Goal: Task Accomplishment & Management: Complete application form

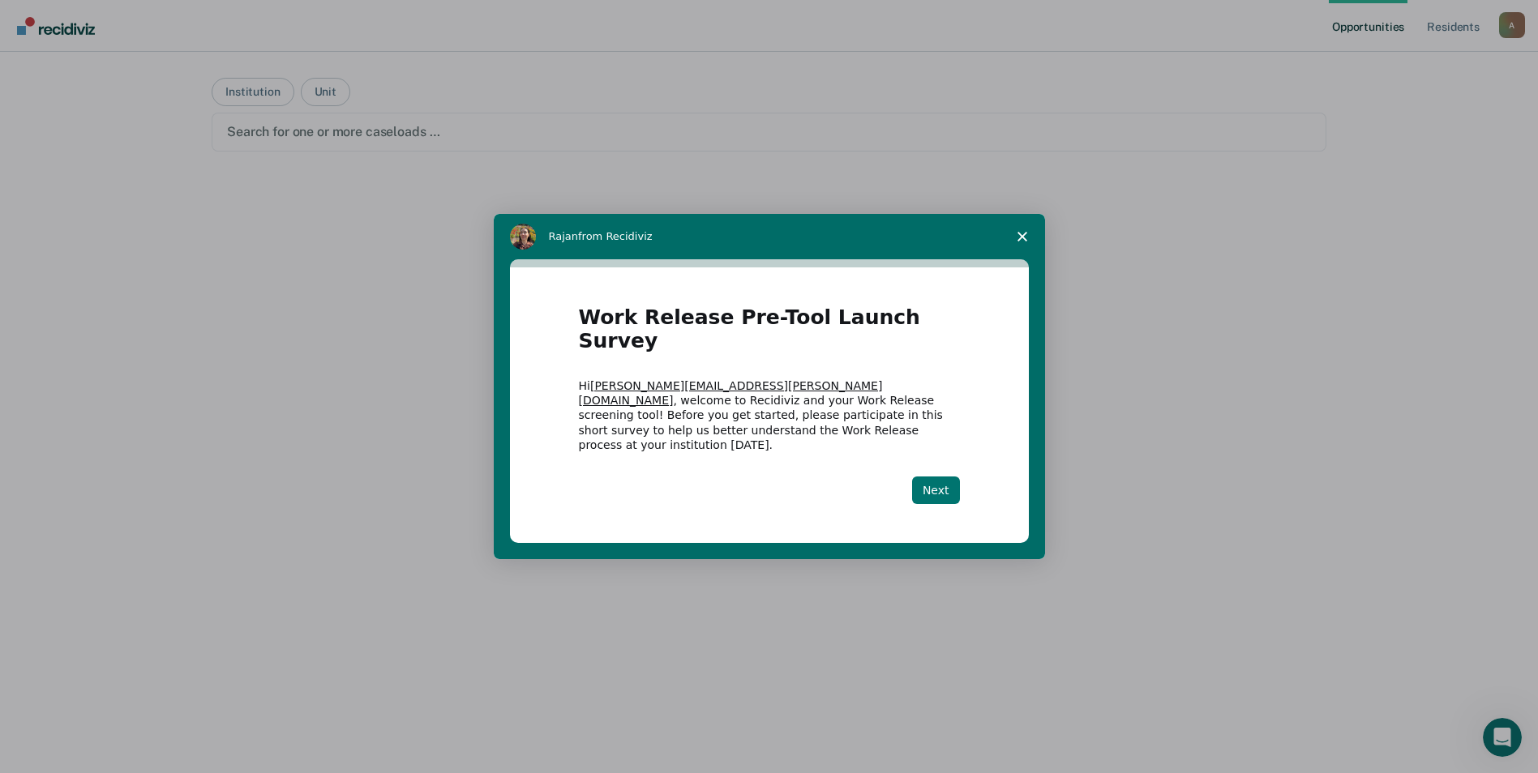
click at [942, 477] on button "Next" at bounding box center [936, 491] width 48 height 28
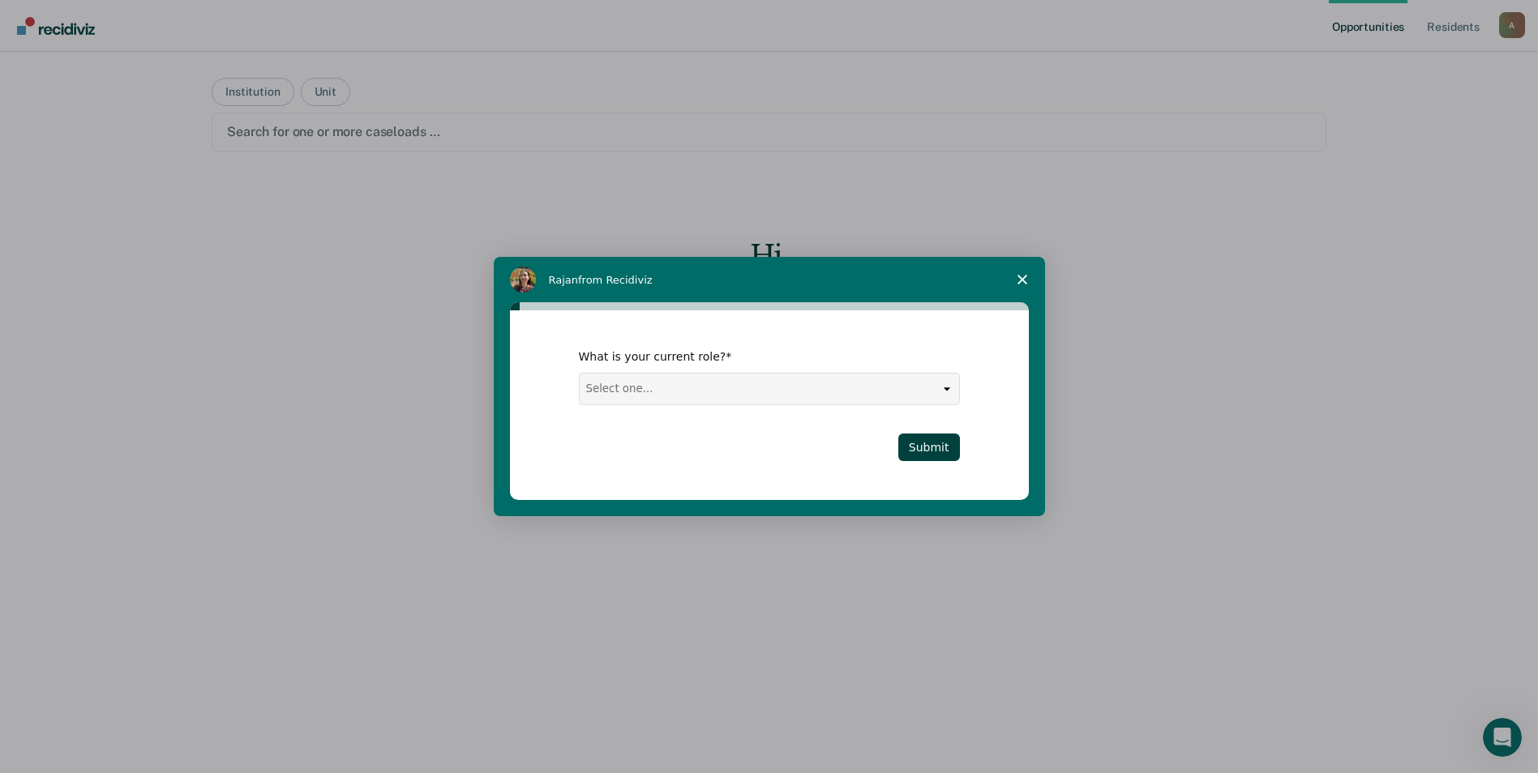
click at [943, 393] on select "Select one... Case Manager FUM Assistant [PERSON_NAME] [PERSON_NAME]" at bounding box center [769, 389] width 379 height 31
select select "Case Manager"
click at [580, 374] on select "Select one... Case Manager FUM Assistant [PERSON_NAME] [PERSON_NAME]" at bounding box center [769, 389] width 379 height 31
click at [936, 453] on button "Submit" at bounding box center [929, 448] width 62 height 28
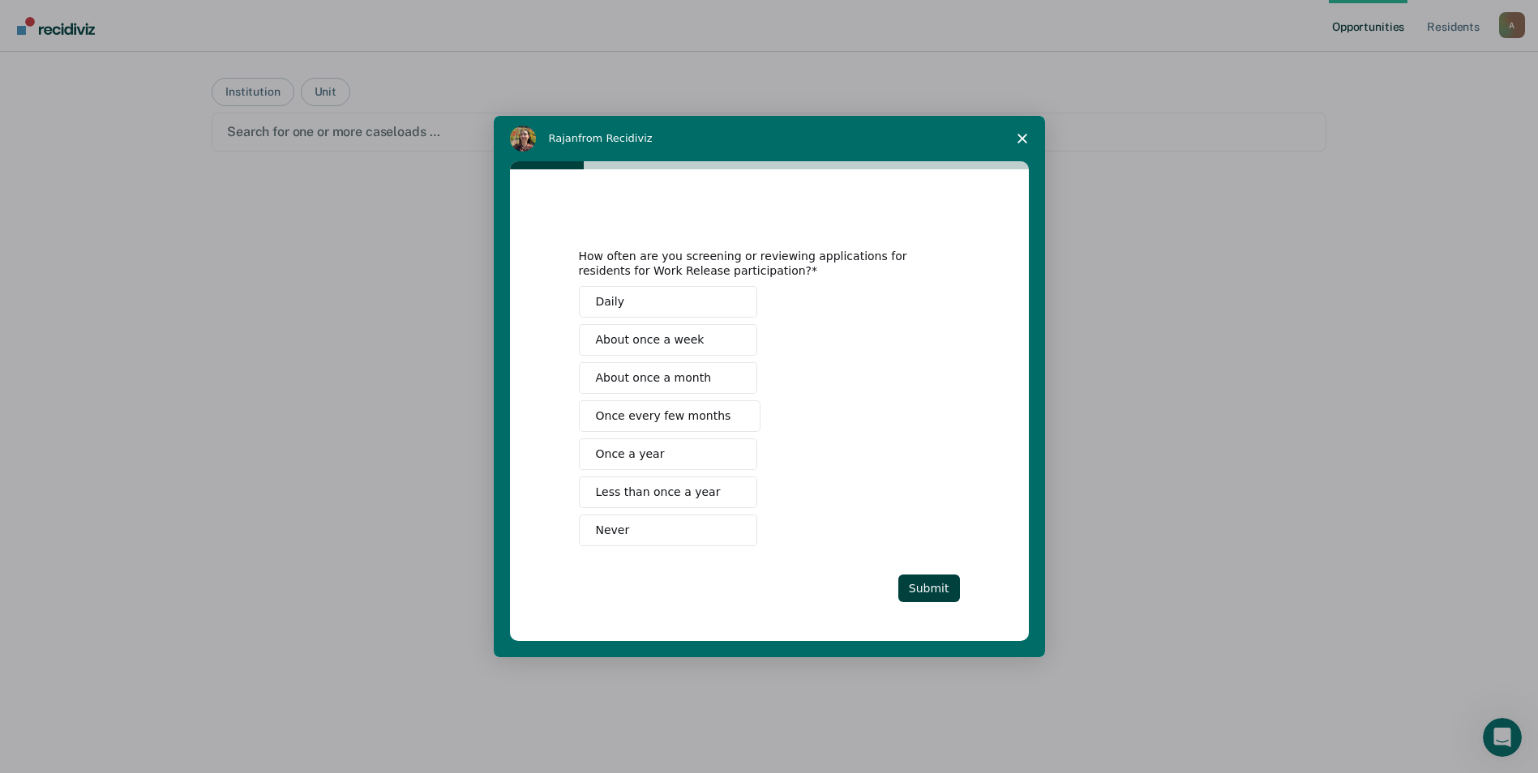
click at [618, 527] on span "Never" at bounding box center [613, 530] width 34 height 17
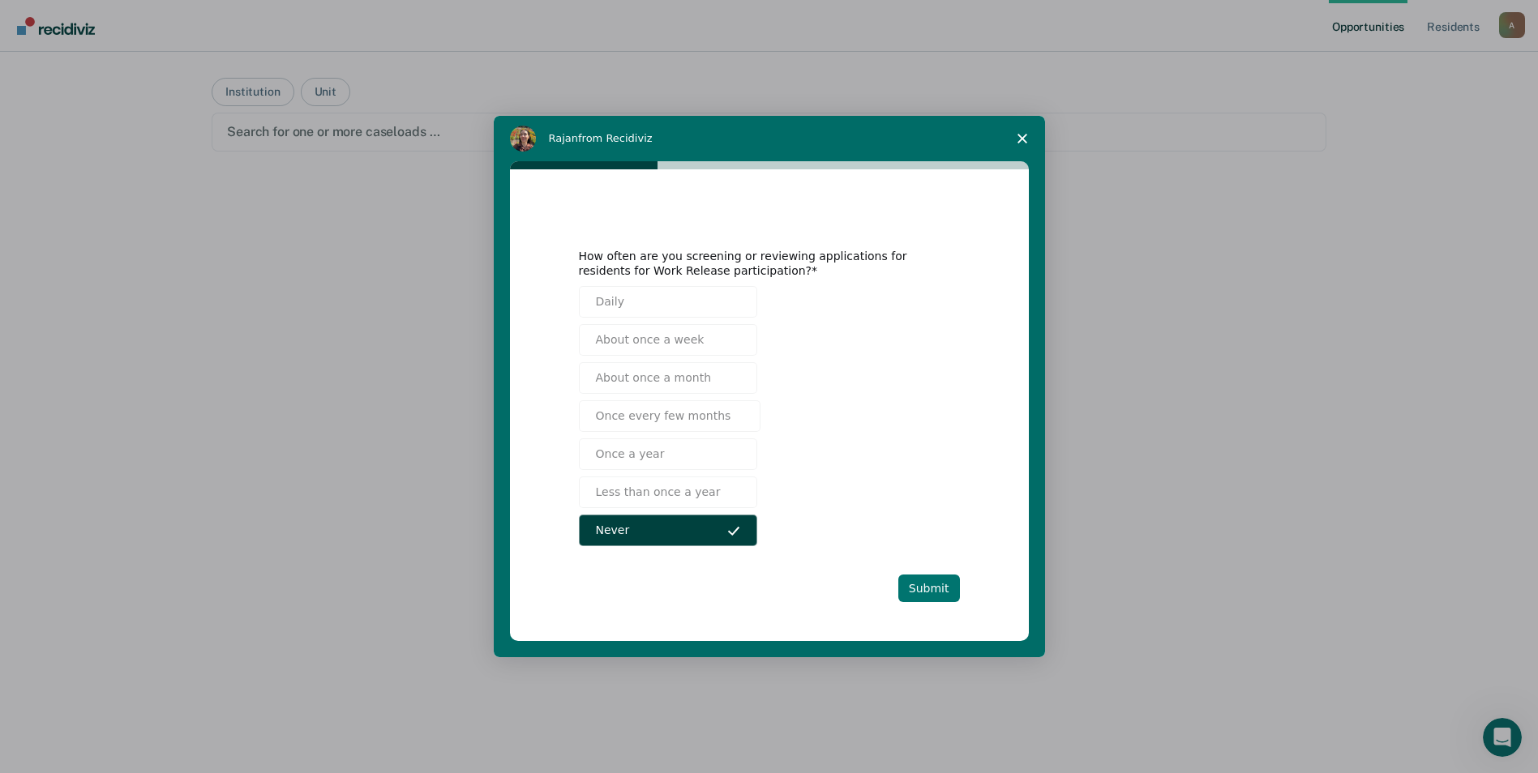
click at [940, 592] on button "Submit" at bounding box center [929, 589] width 62 height 28
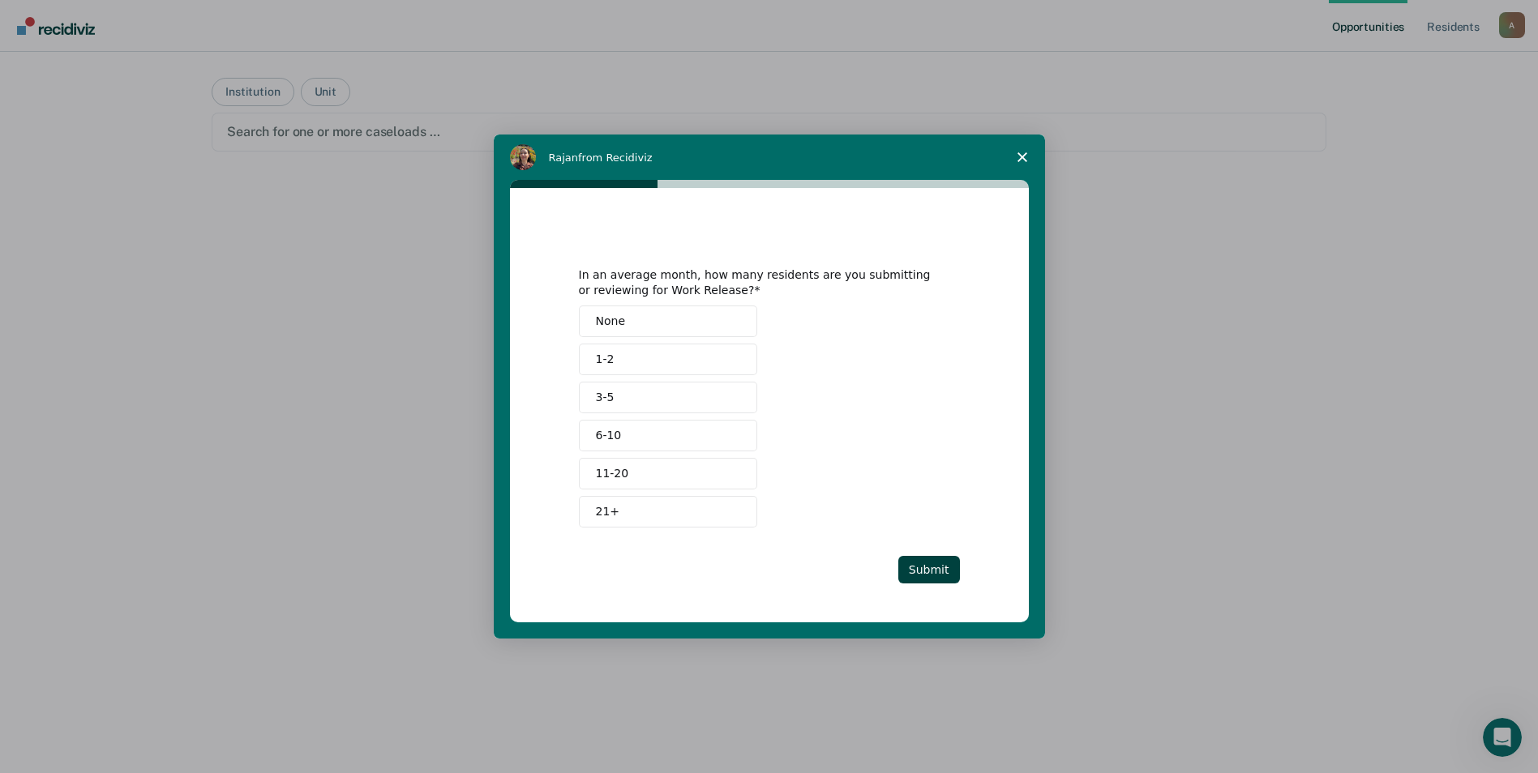
click at [636, 315] on button "None" at bounding box center [668, 322] width 178 height 32
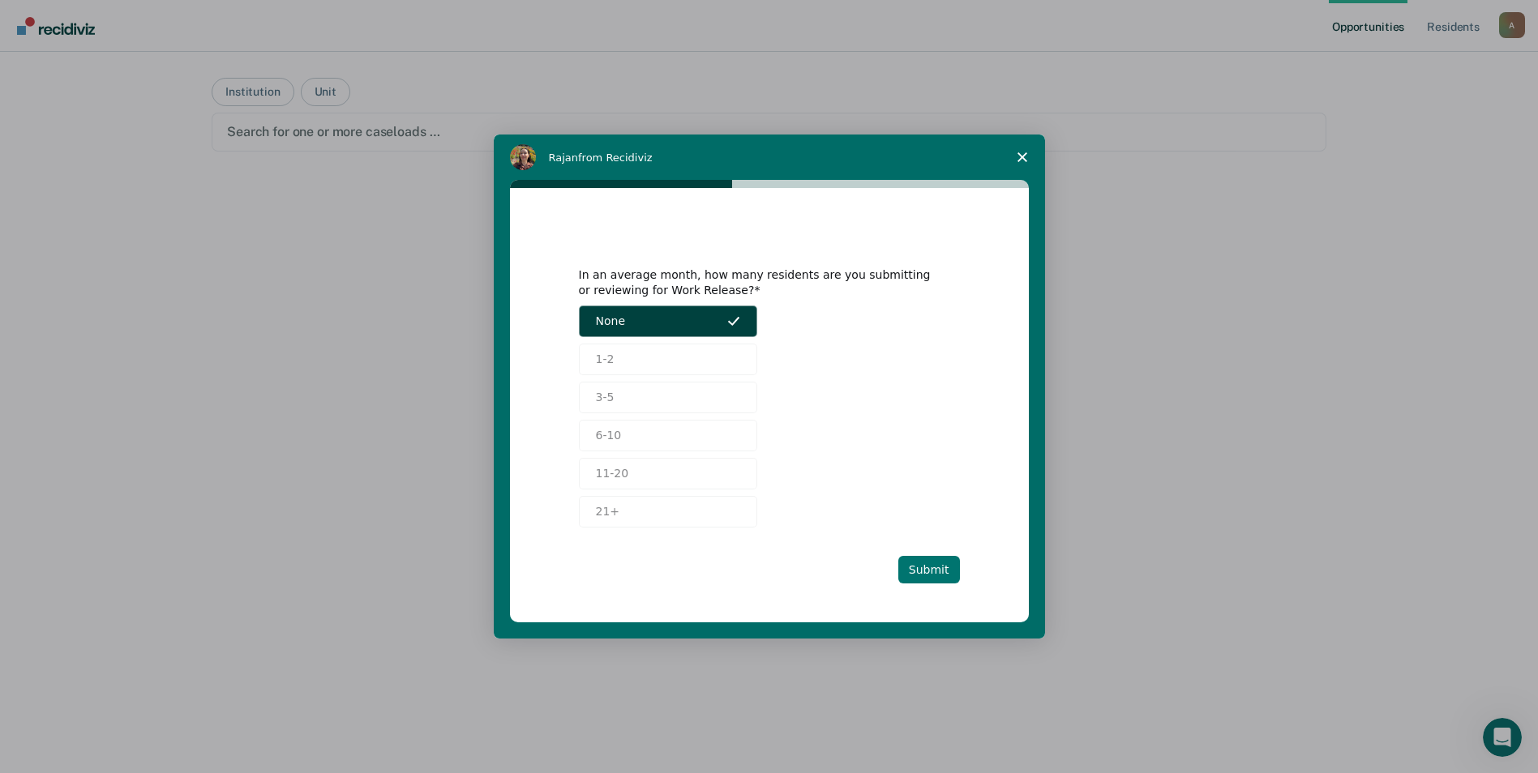
click at [936, 567] on button "Submit" at bounding box center [929, 570] width 62 height 28
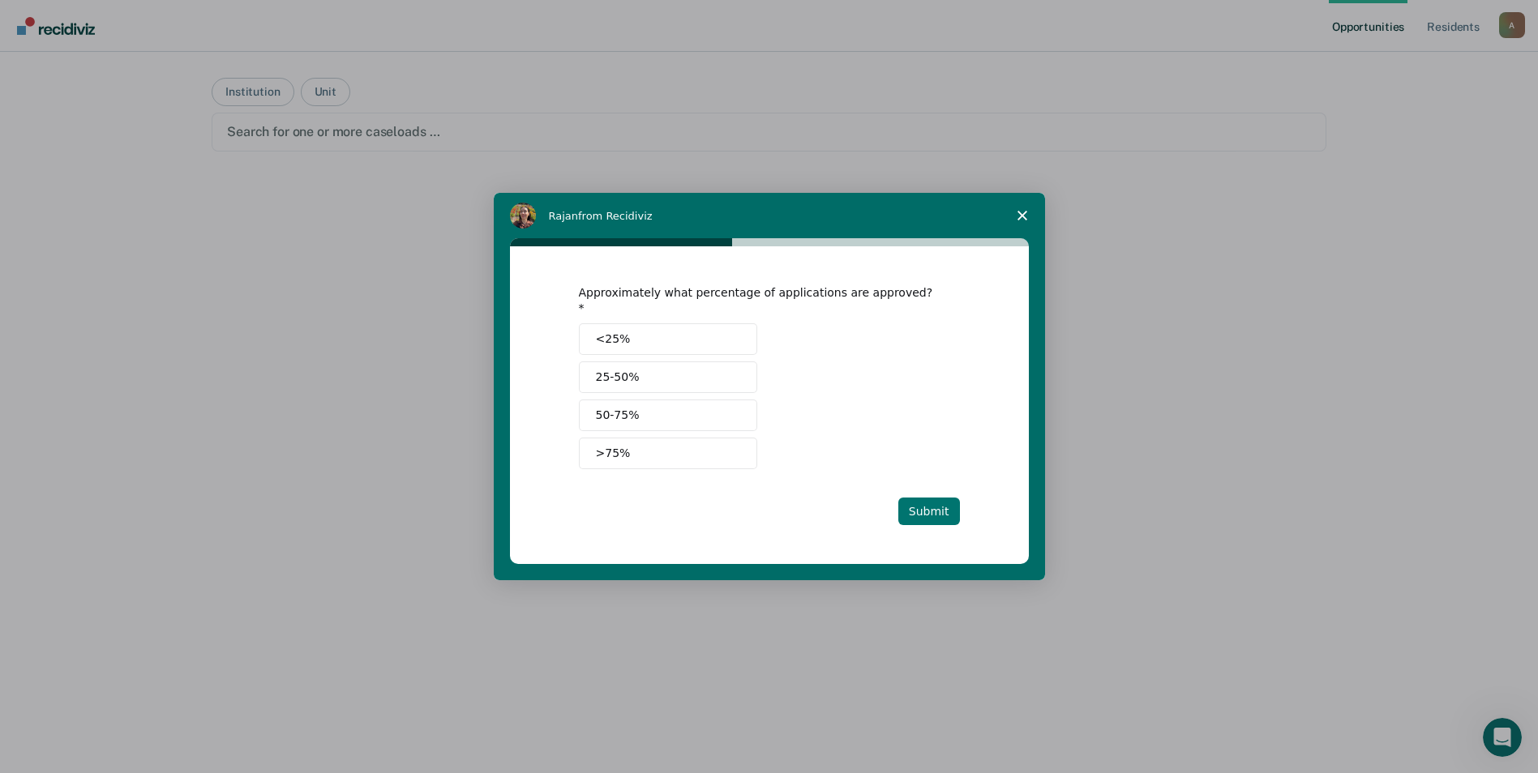
click at [935, 506] on button "Submit" at bounding box center [929, 512] width 62 height 28
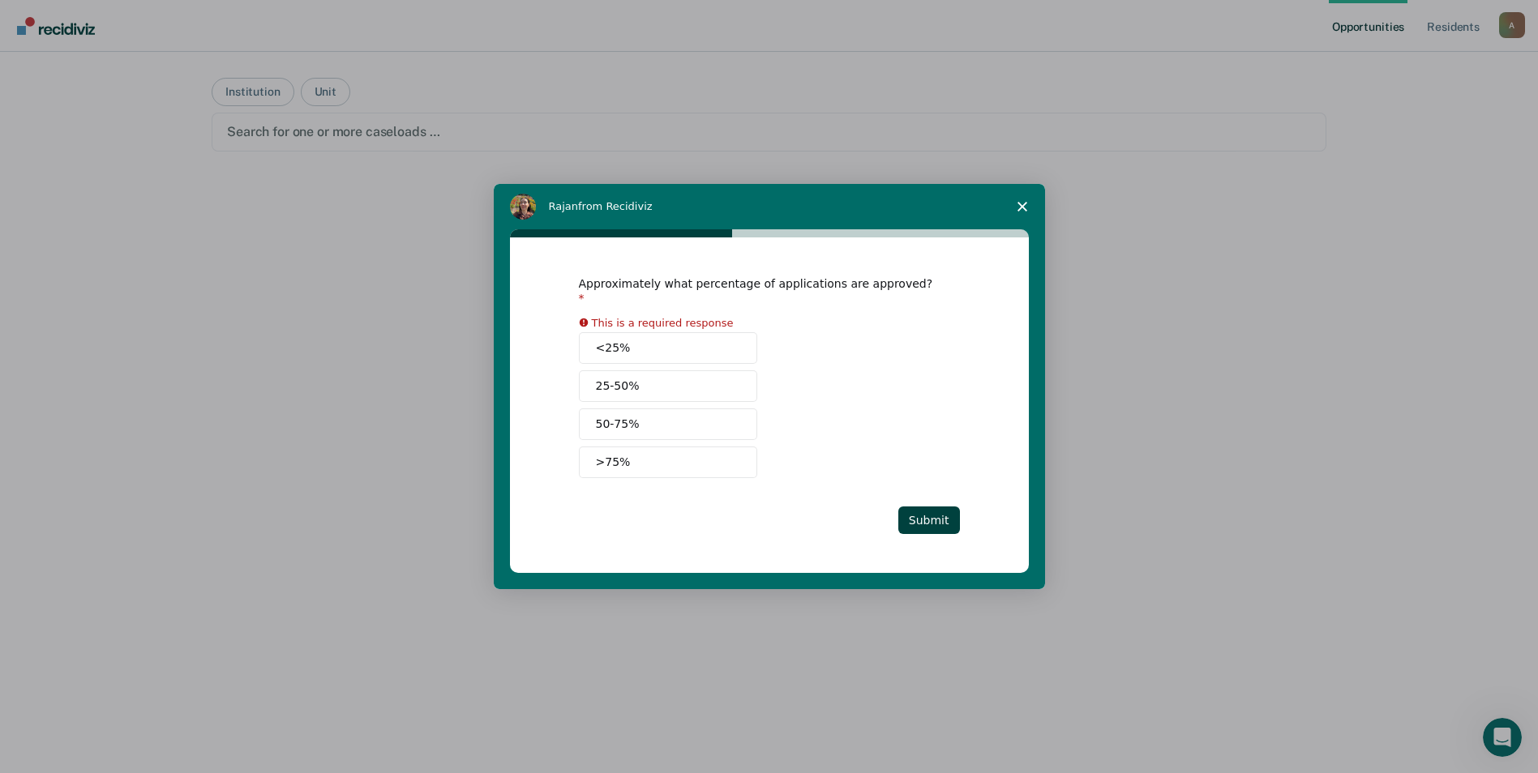
drag, startPoint x: 676, startPoint y: 339, endPoint x: 694, endPoint y: 345, distance: 19.0
click at [677, 339] on button "<25%" at bounding box center [668, 348] width 178 height 32
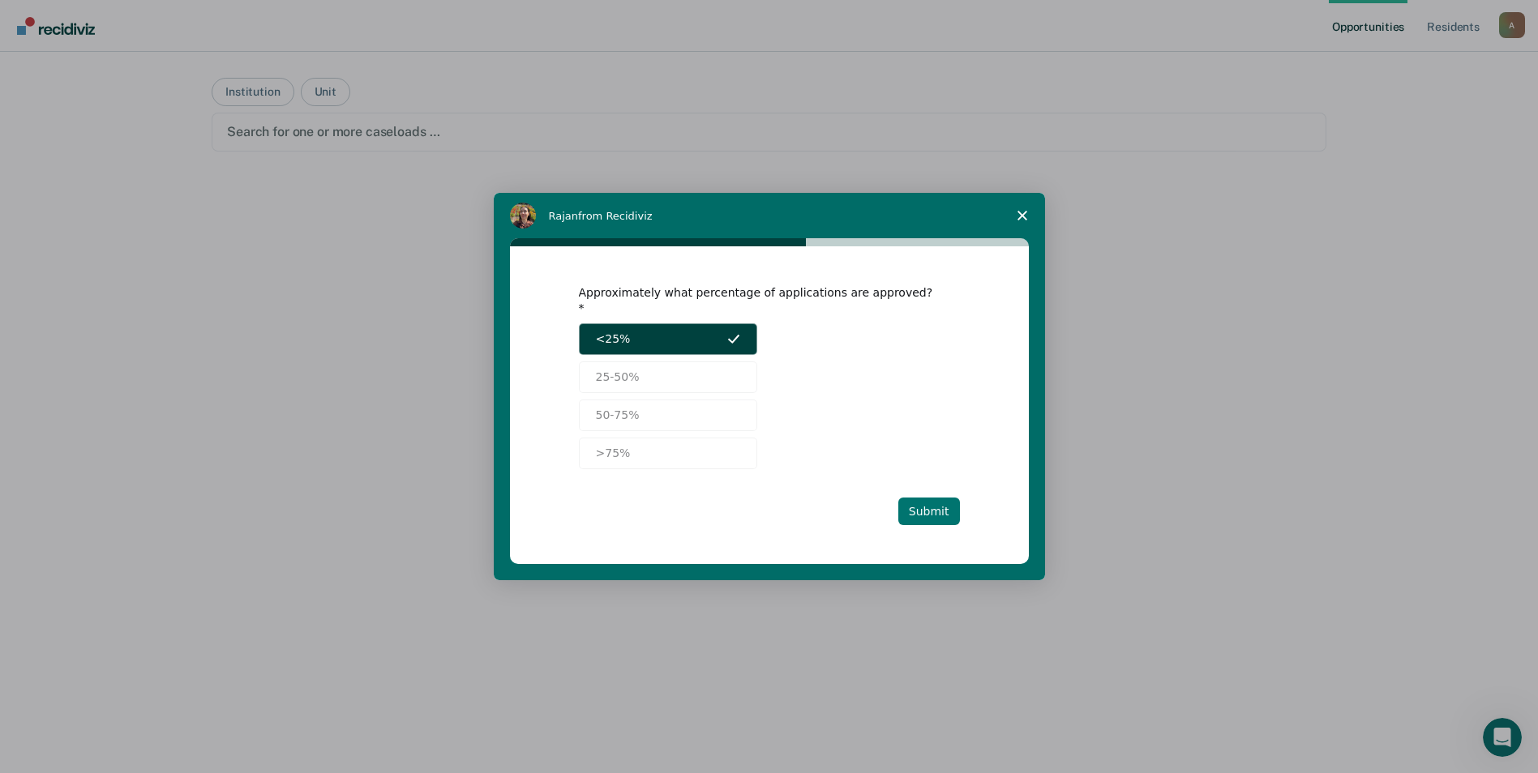
click at [928, 503] on button "Submit" at bounding box center [929, 512] width 62 height 28
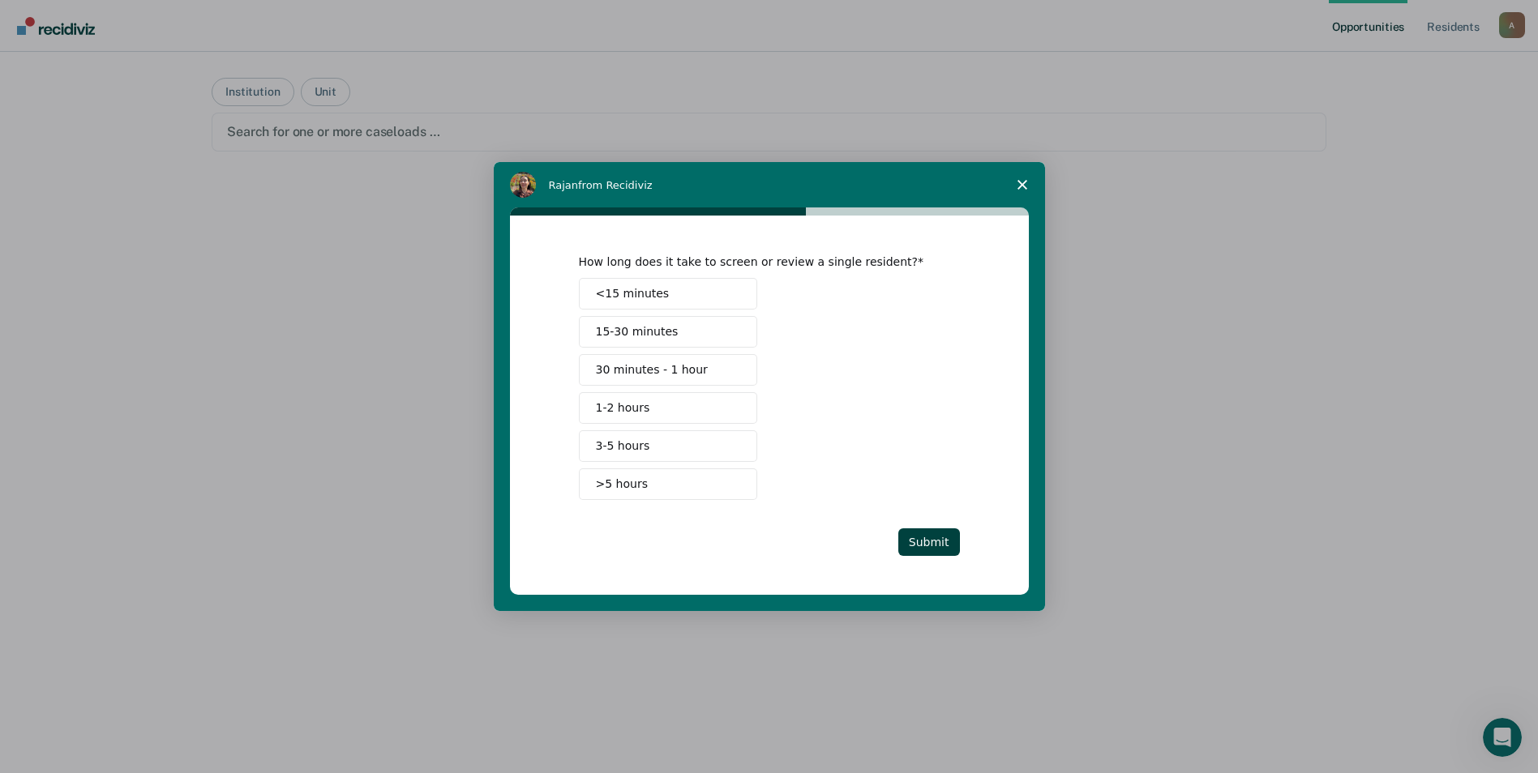
click at [700, 293] on button "<15 minutes" at bounding box center [668, 294] width 178 height 32
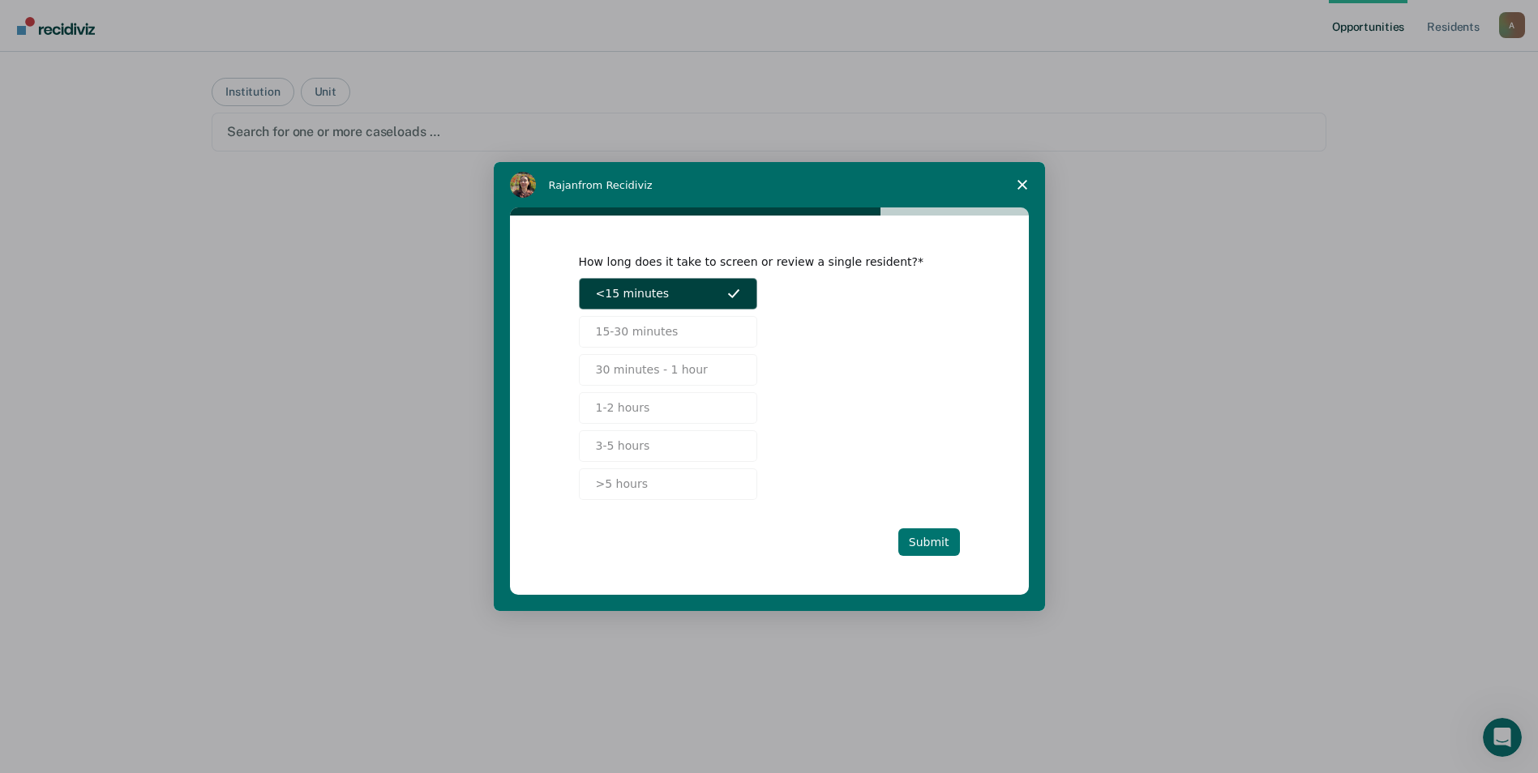
click at [935, 539] on button "Submit" at bounding box center [929, 542] width 62 height 28
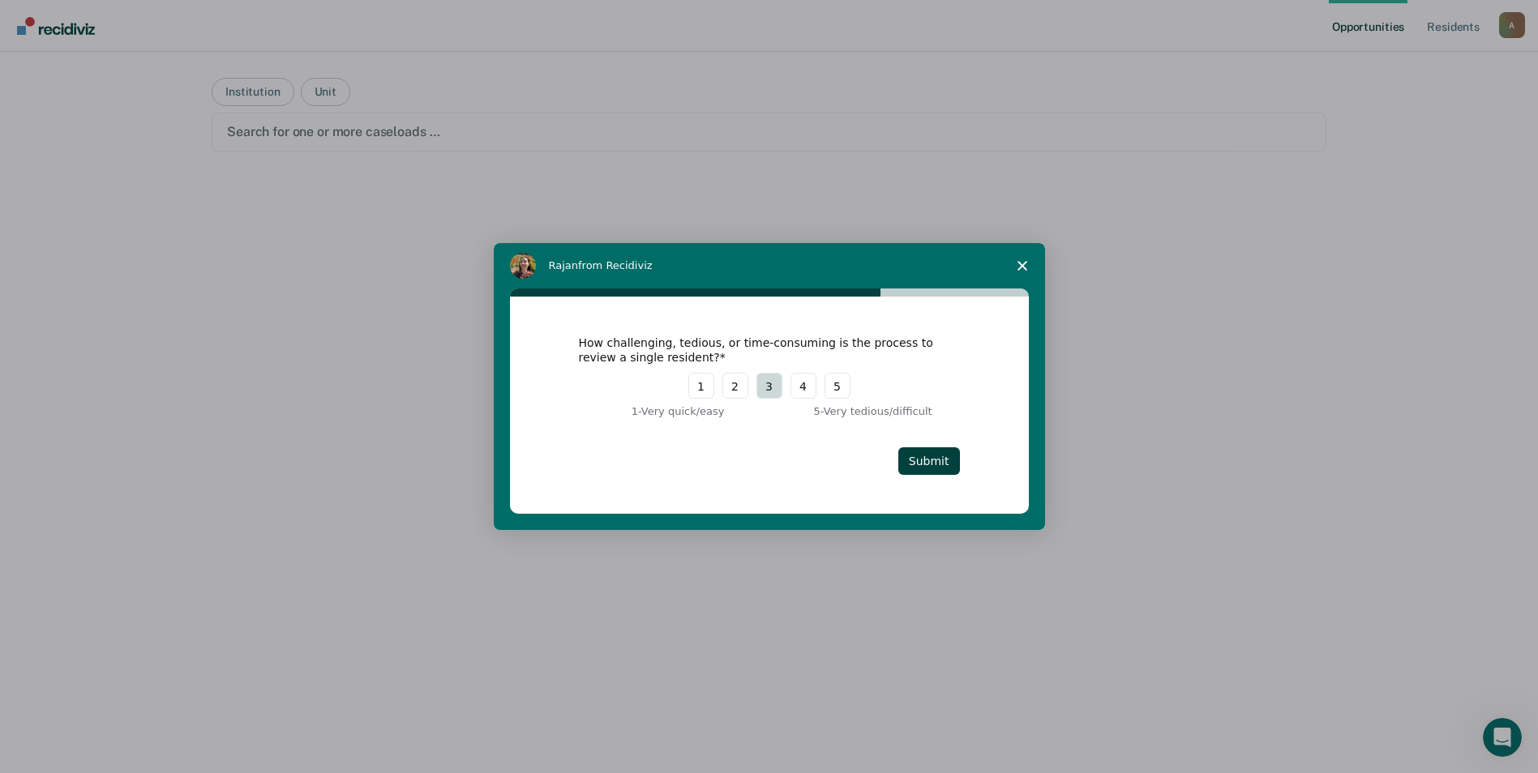
click at [770, 392] on button "3" at bounding box center [769, 386] width 26 height 26
click at [945, 466] on button "Submit" at bounding box center [929, 461] width 62 height 28
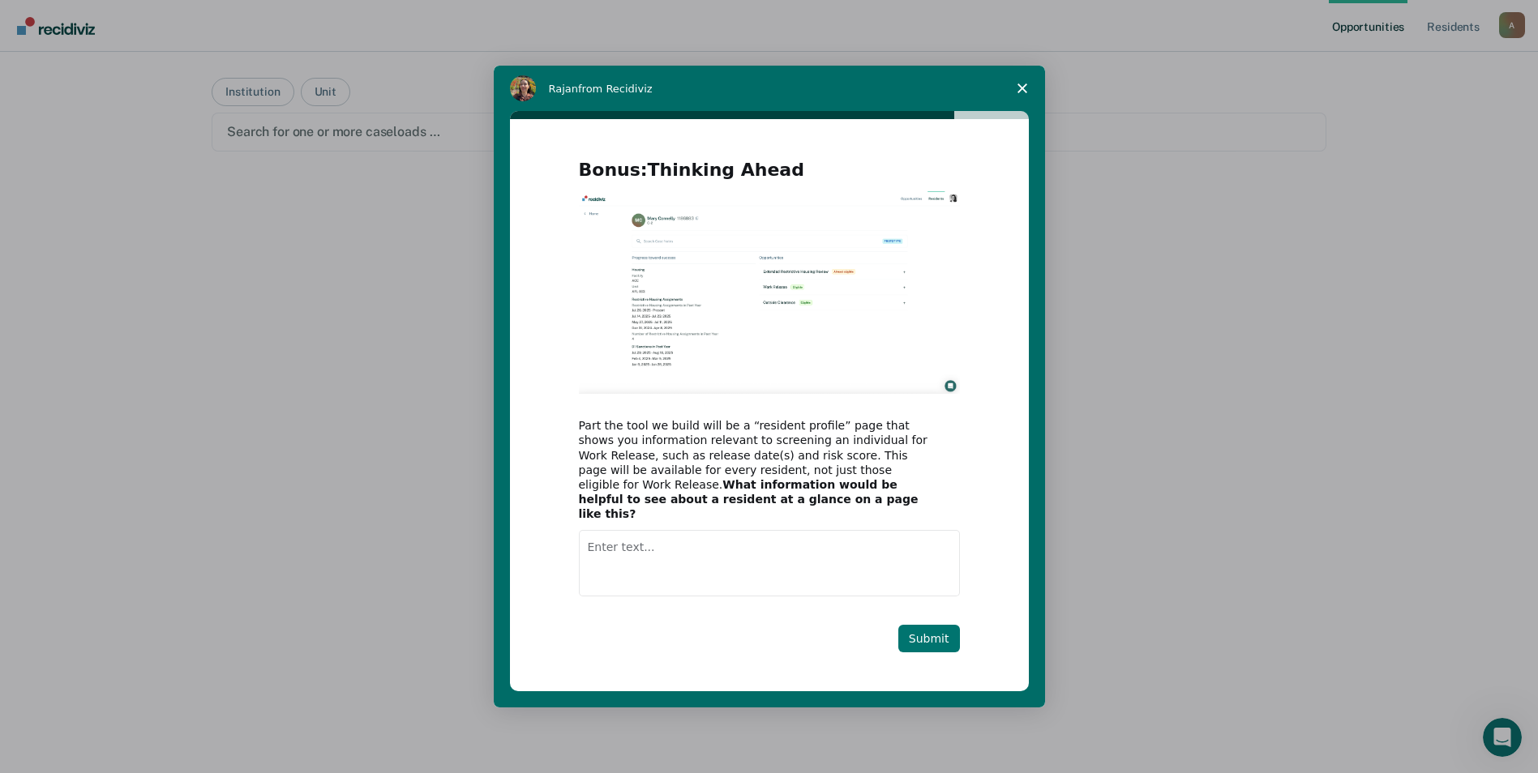
click at [936, 635] on button "Submit" at bounding box center [929, 639] width 62 height 28
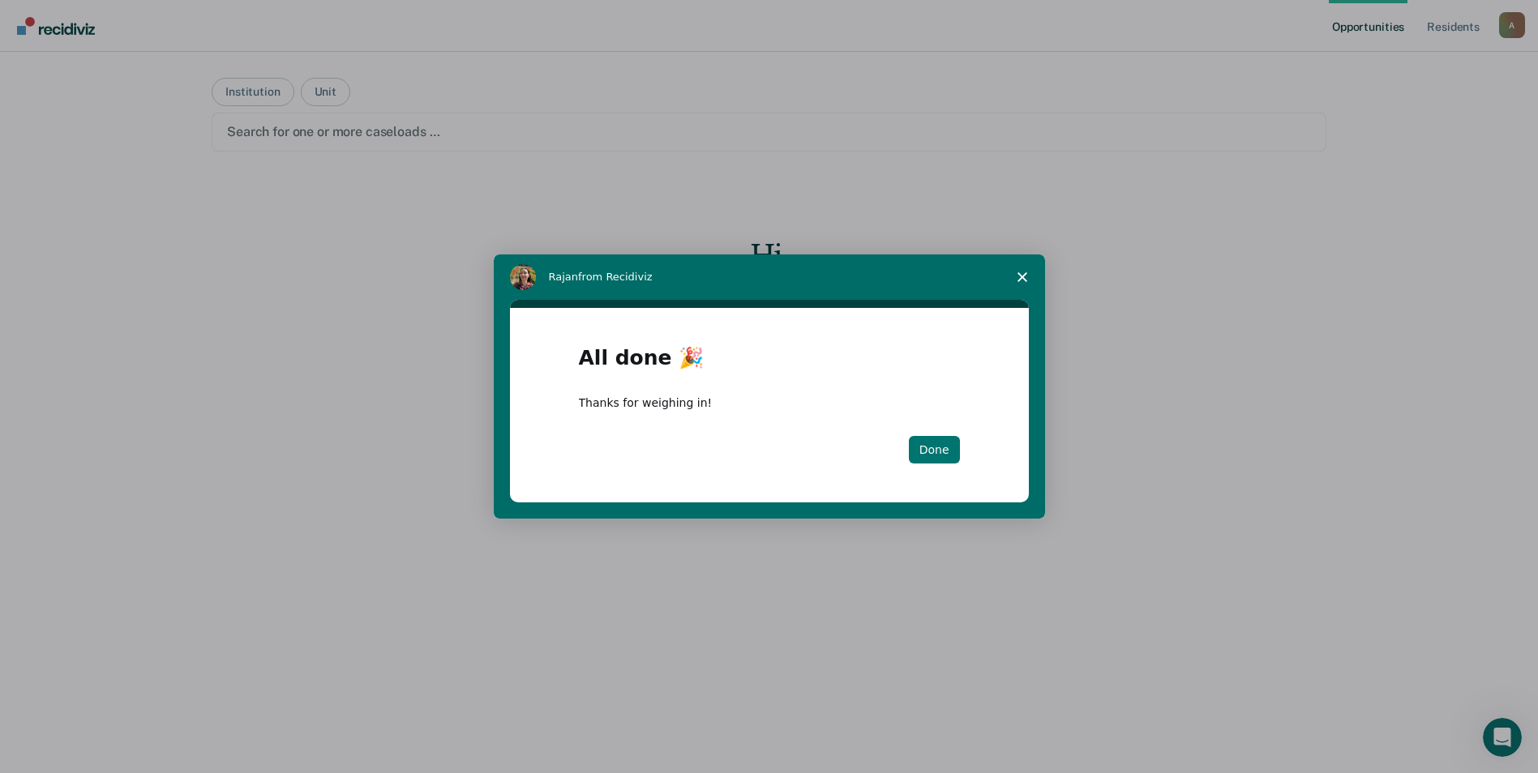
click at [931, 451] on button "Done" at bounding box center [934, 450] width 51 height 28
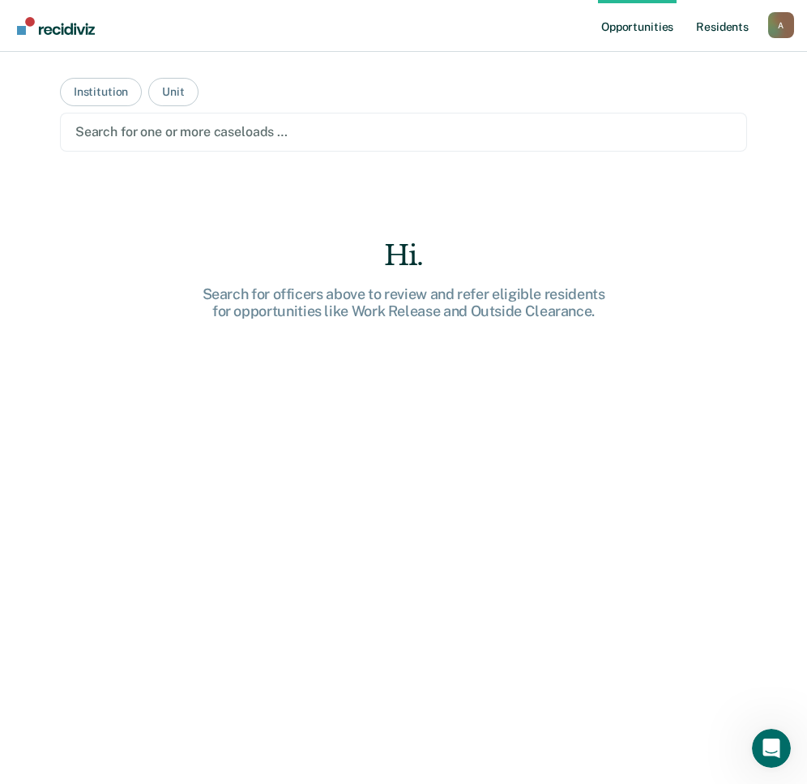
click at [729, 25] on link "Resident s" at bounding box center [722, 26] width 59 height 52
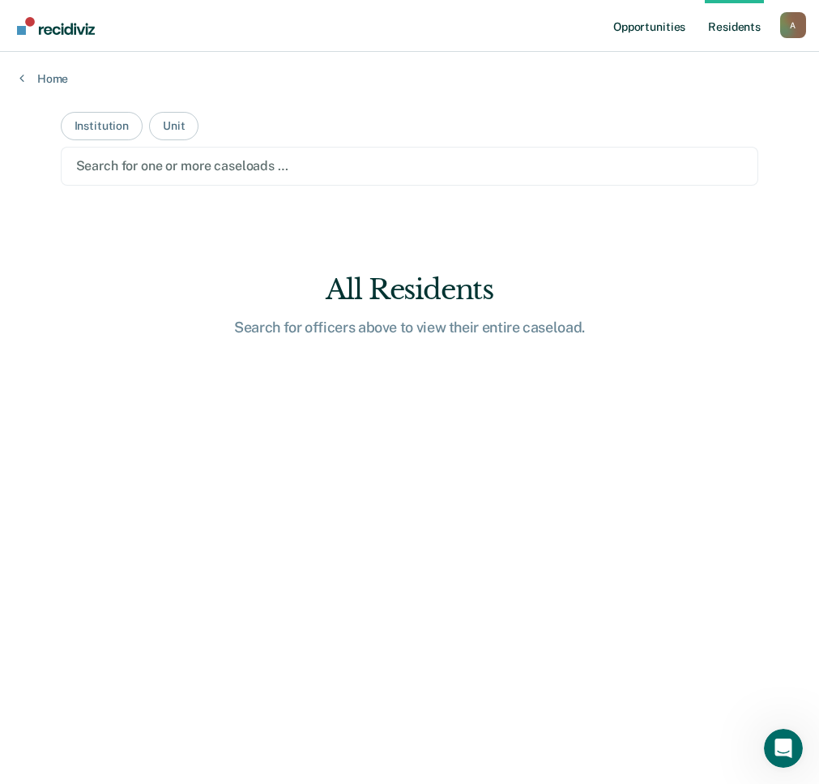
click at [661, 31] on link "Opportunities" at bounding box center [649, 26] width 79 height 52
